Goal: Check status

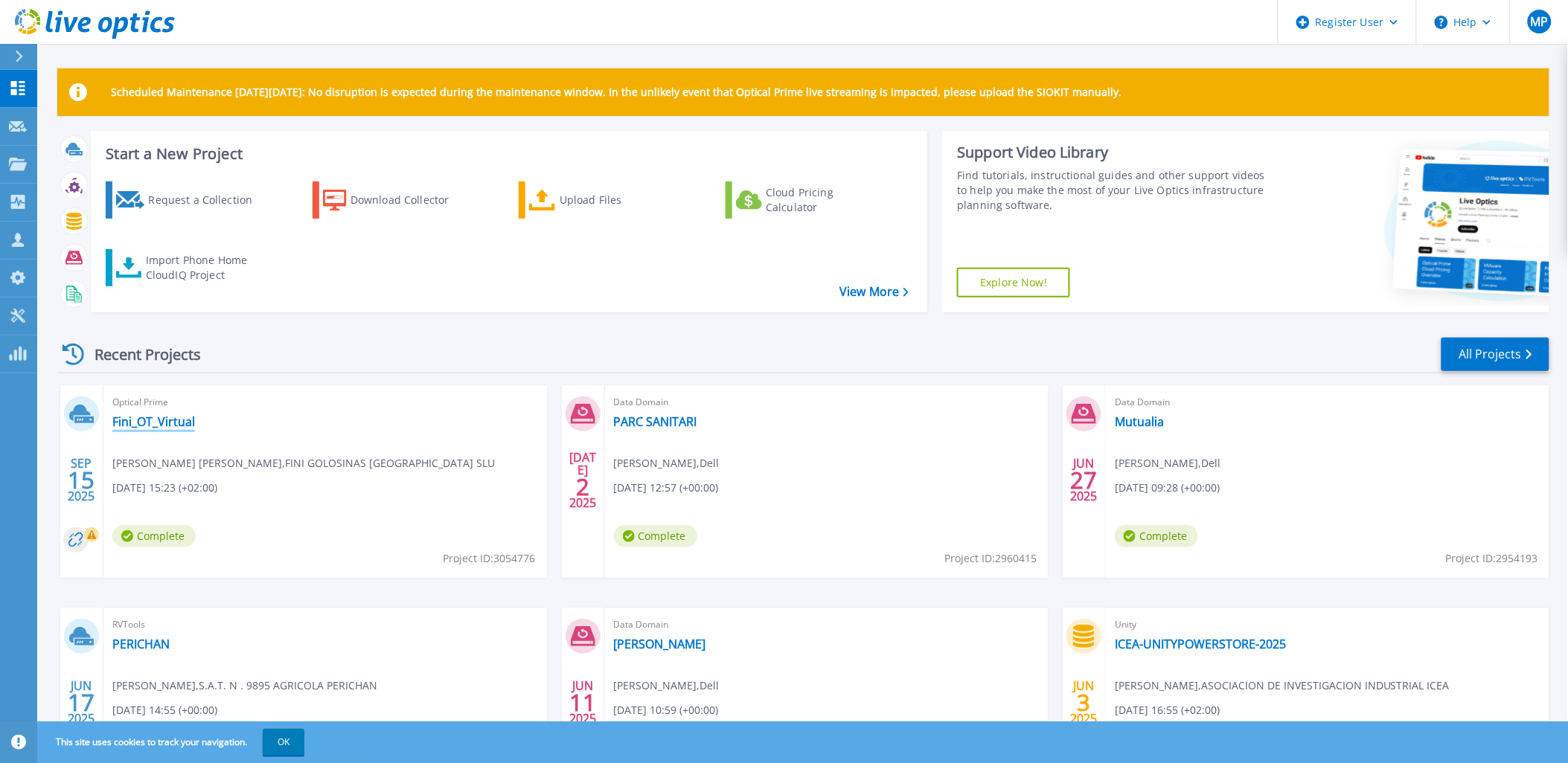
click at [147, 425] on link "Fini_OT_Virtual" at bounding box center [153, 421] width 82 height 15
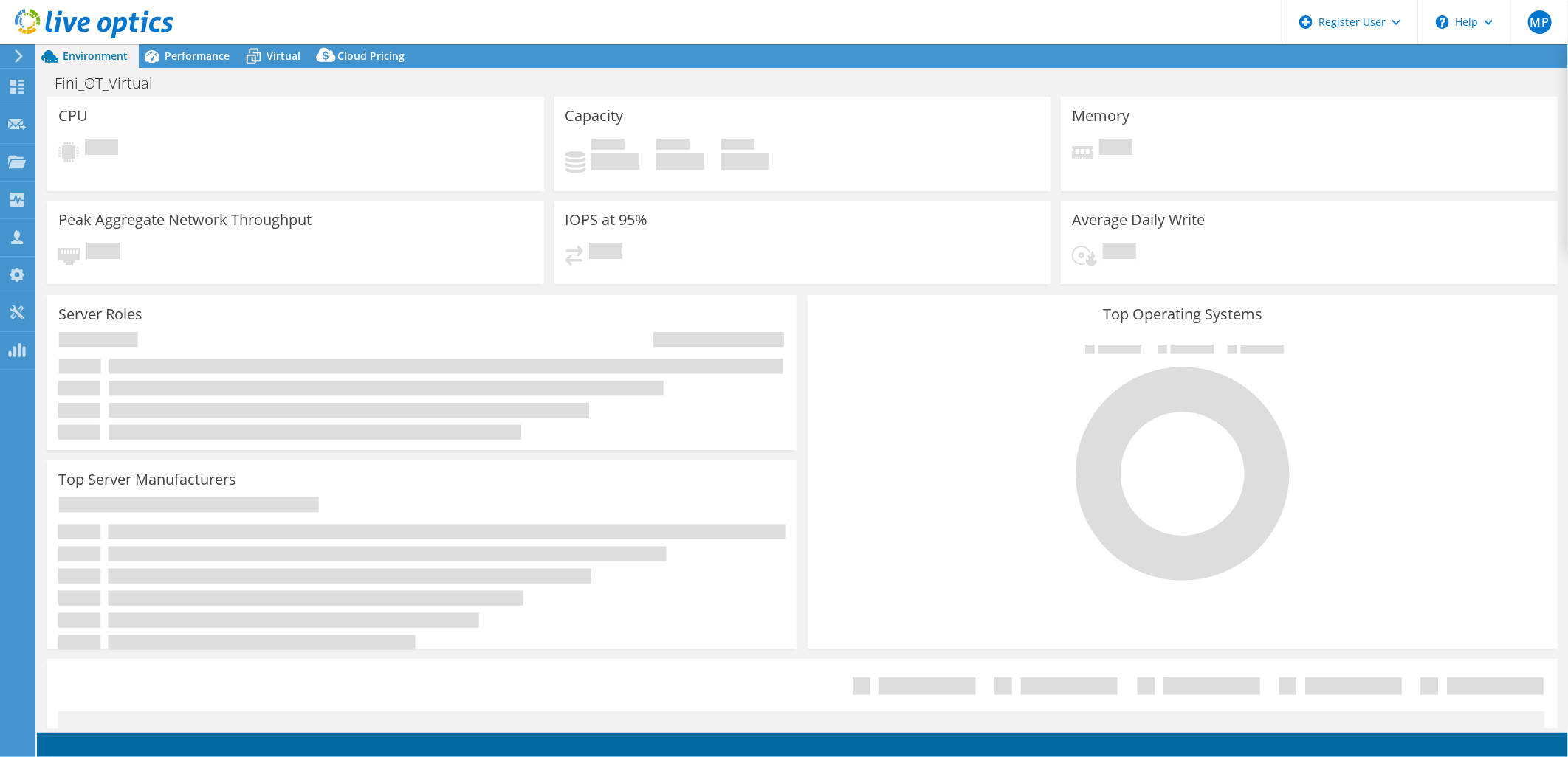
select select "USD"
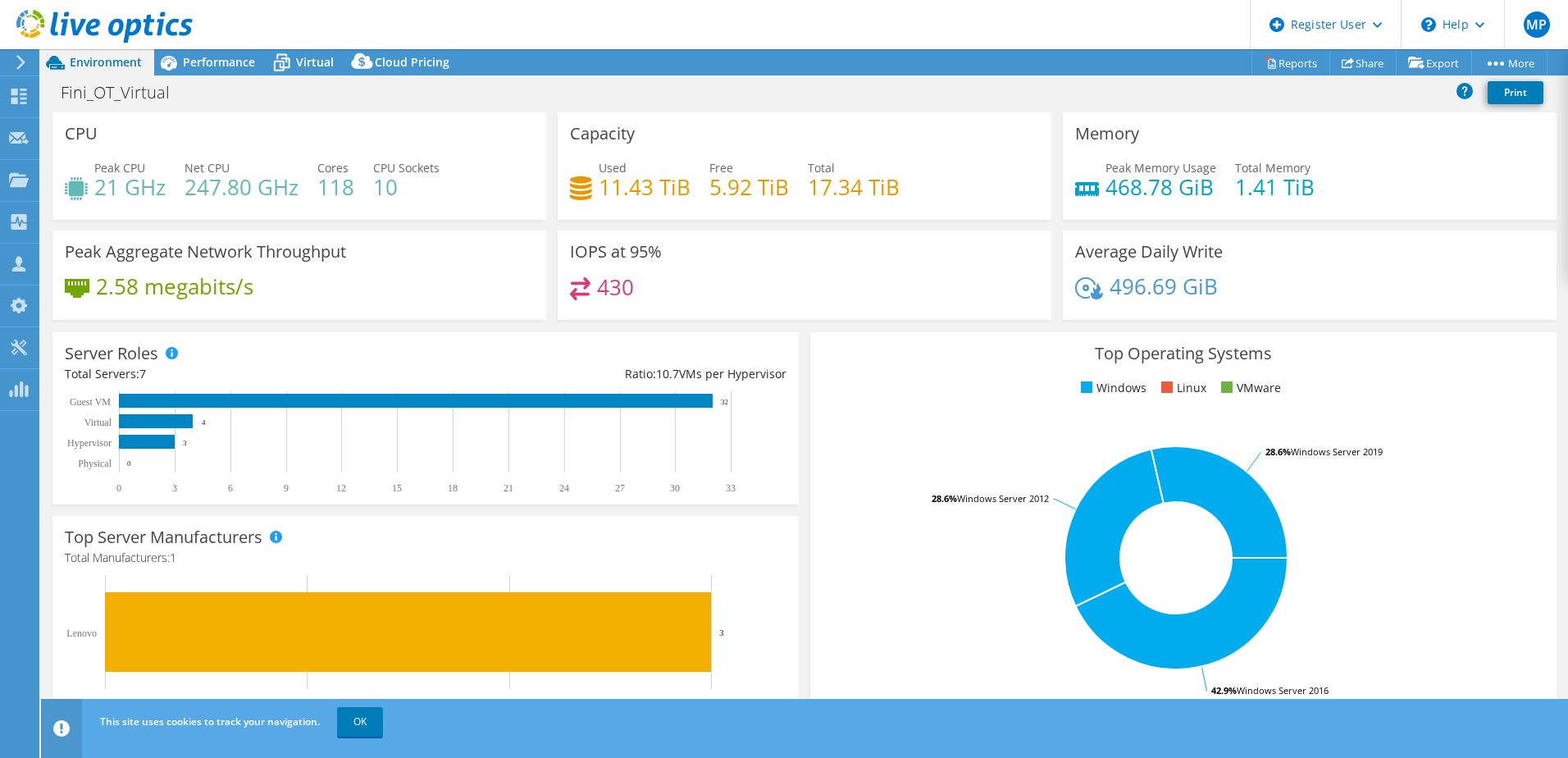
select select "USD"
